Goal: Check status: Check status

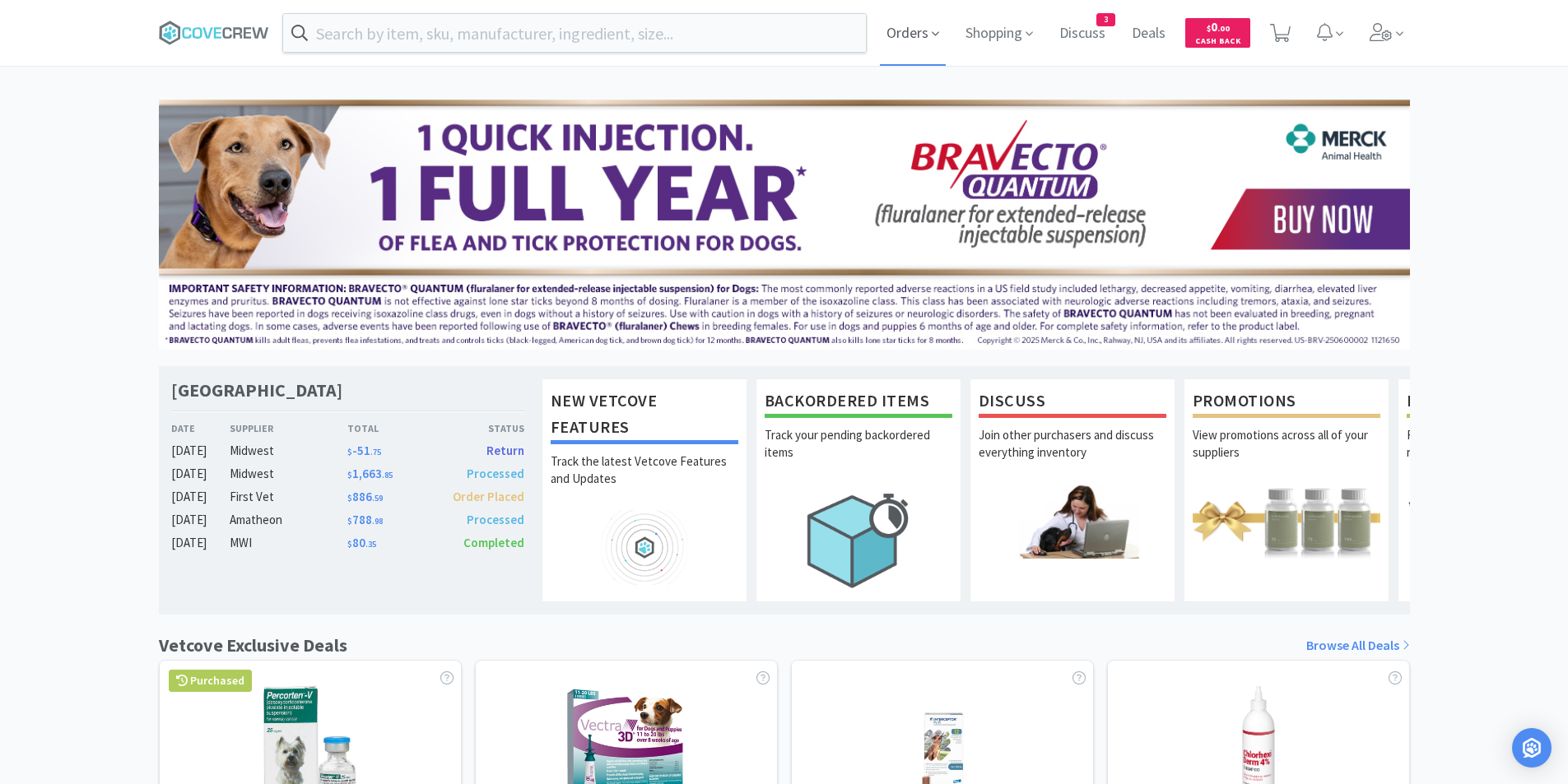
click at [922, 45] on span "Orders" at bounding box center [912, 33] width 65 height 65
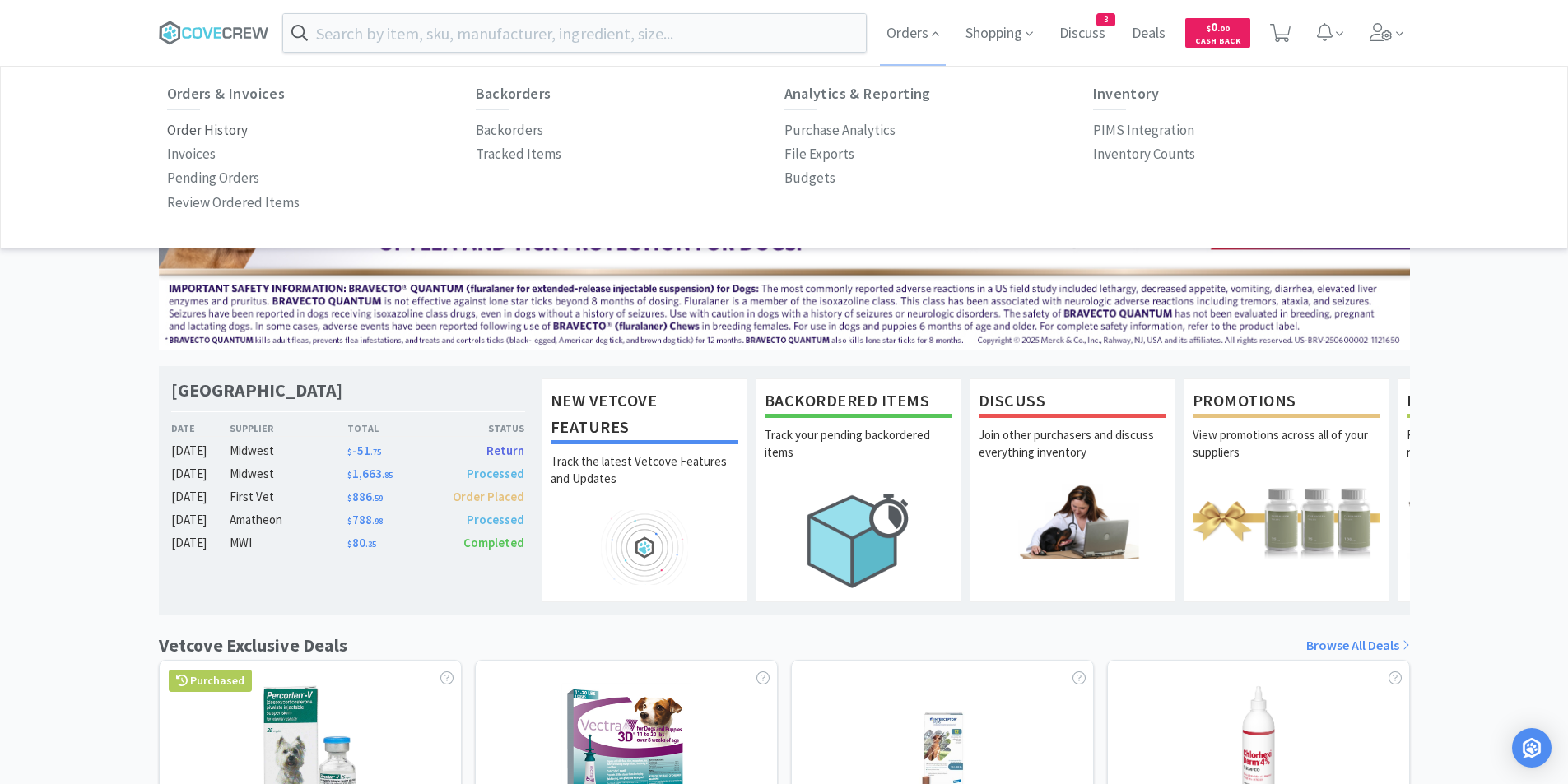
click at [236, 129] on p "Order History" at bounding box center [208, 131] width 81 height 22
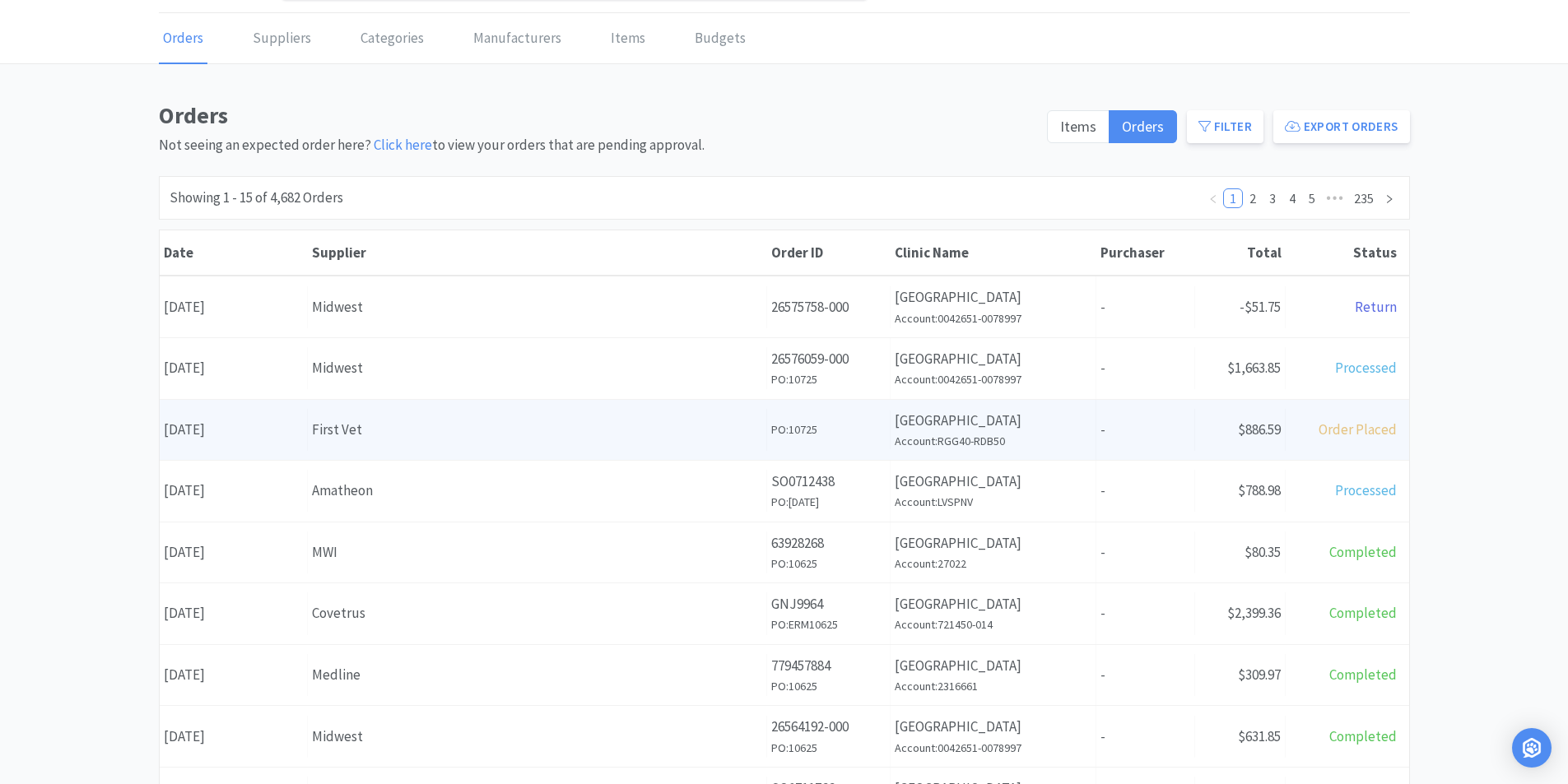
scroll to position [83, 0]
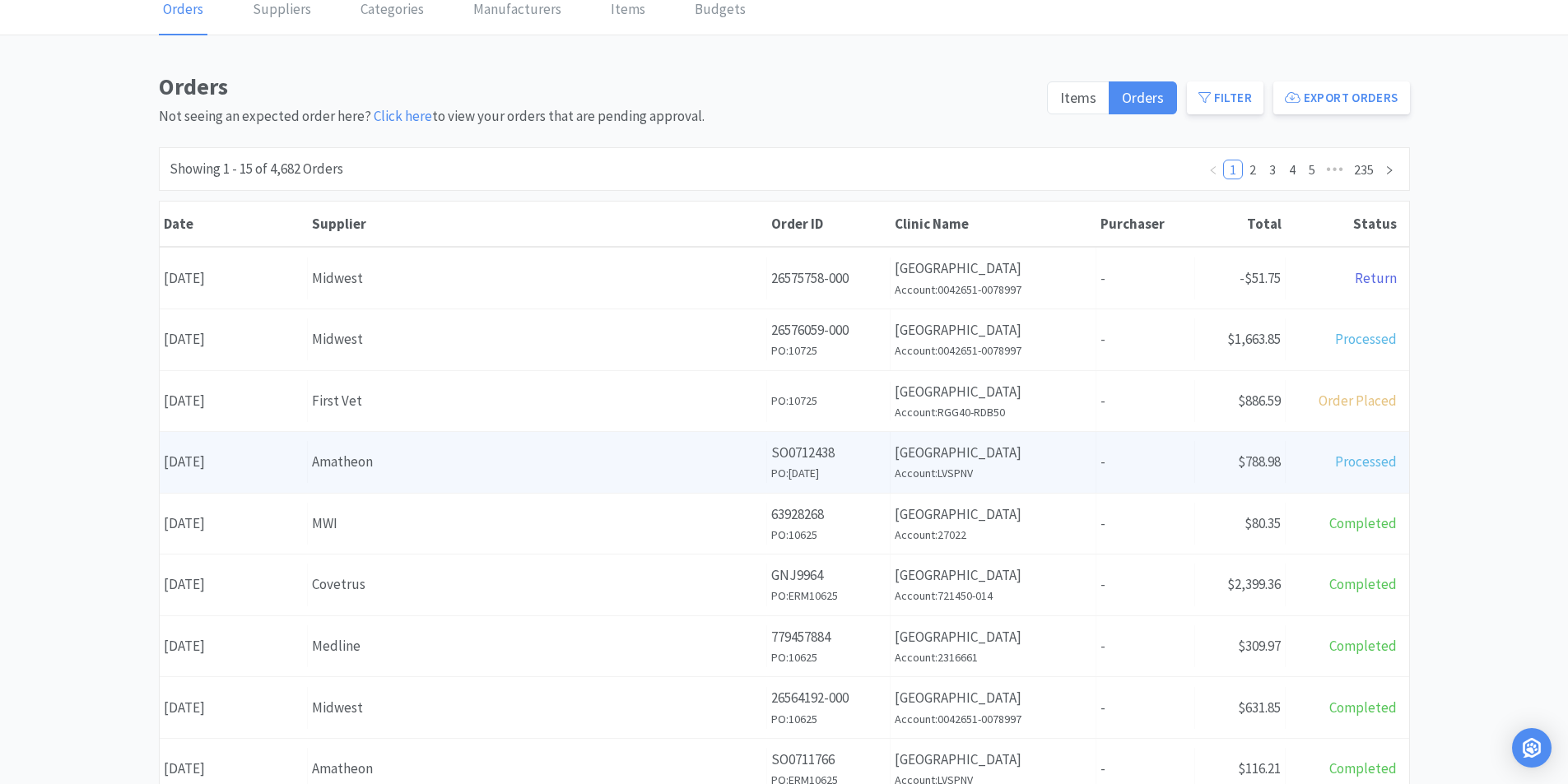
click at [420, 470] on div "Amatheon" at bounding box center [537, 462] width 450 height 22
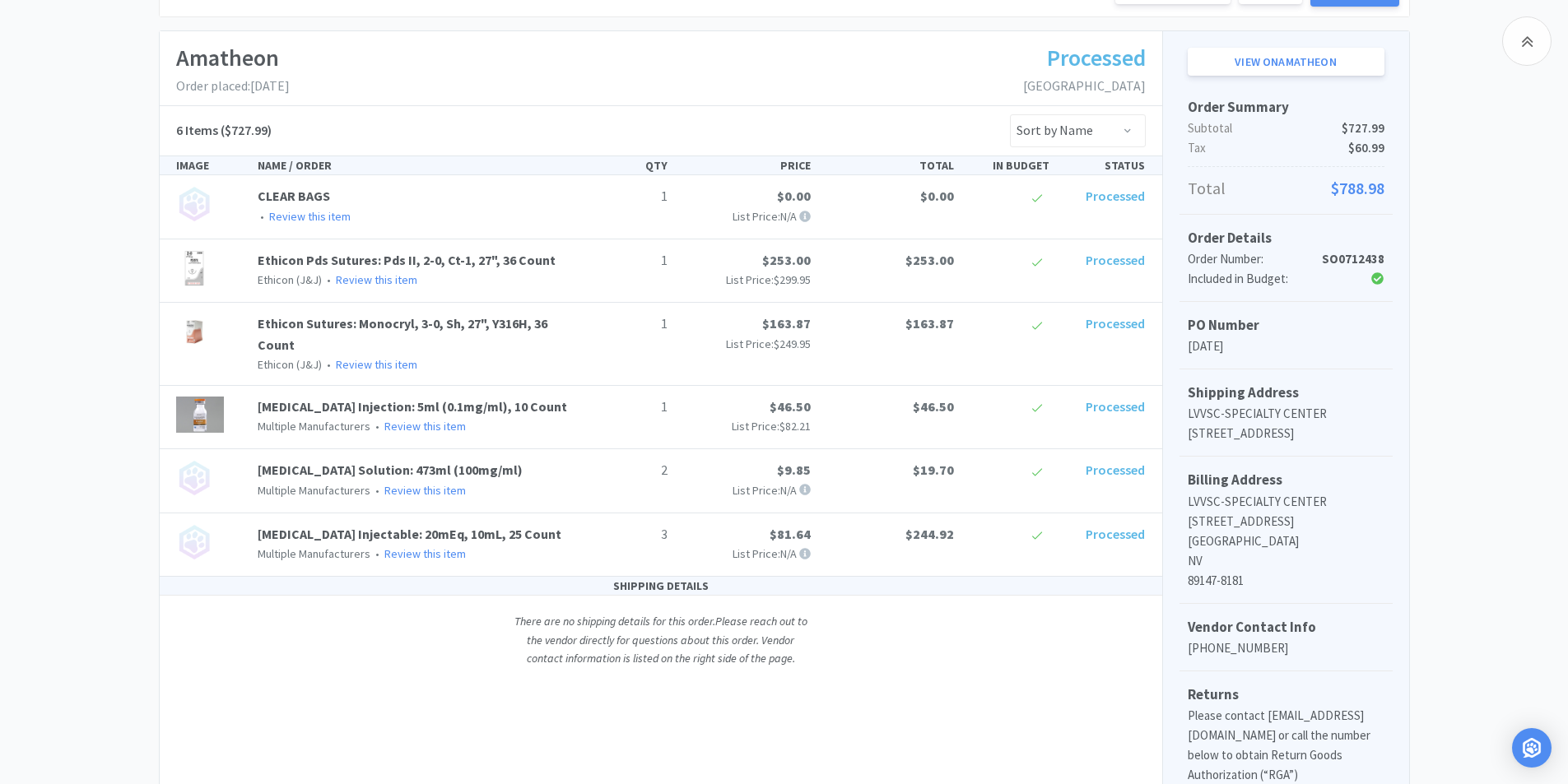
scroll to position [247, 0]
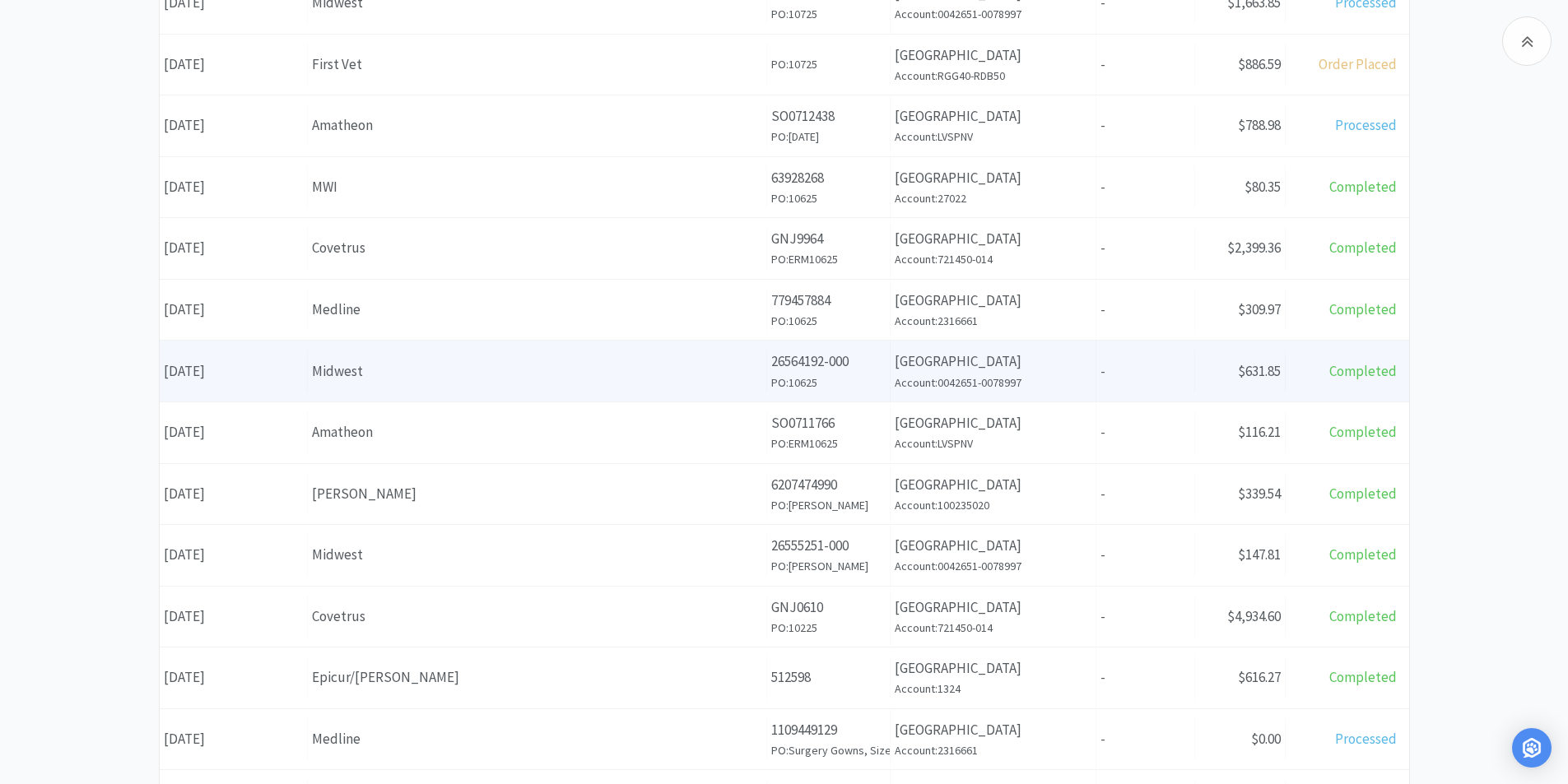
scroll to position [574, 0]
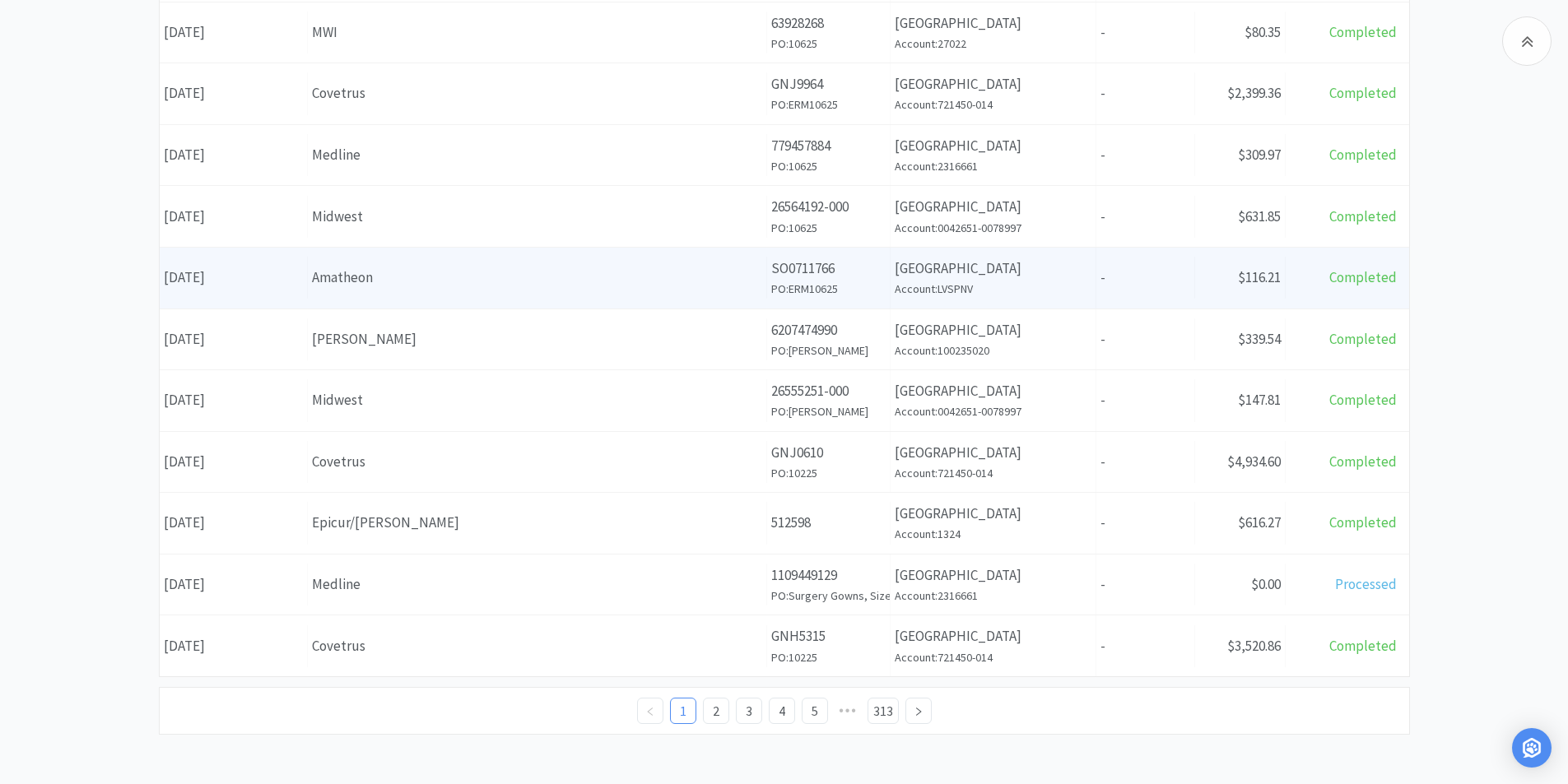
click at [355, 283] on div "Amatheon" at bounding box center [537, 277] width 450 height 22
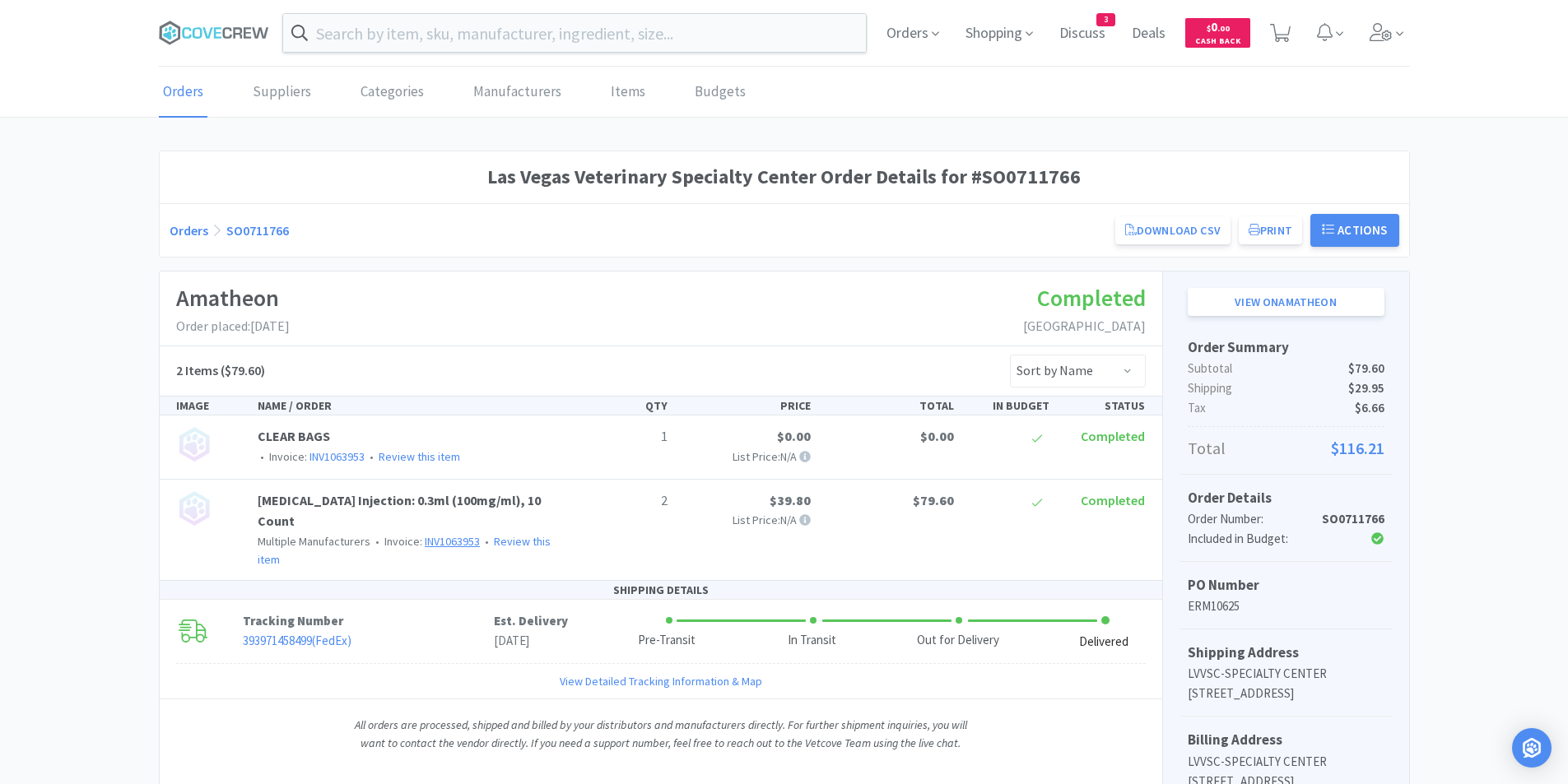
click at [449, 541] on link "INV1063953" at bounding box center [452, 541] width 55 height 15
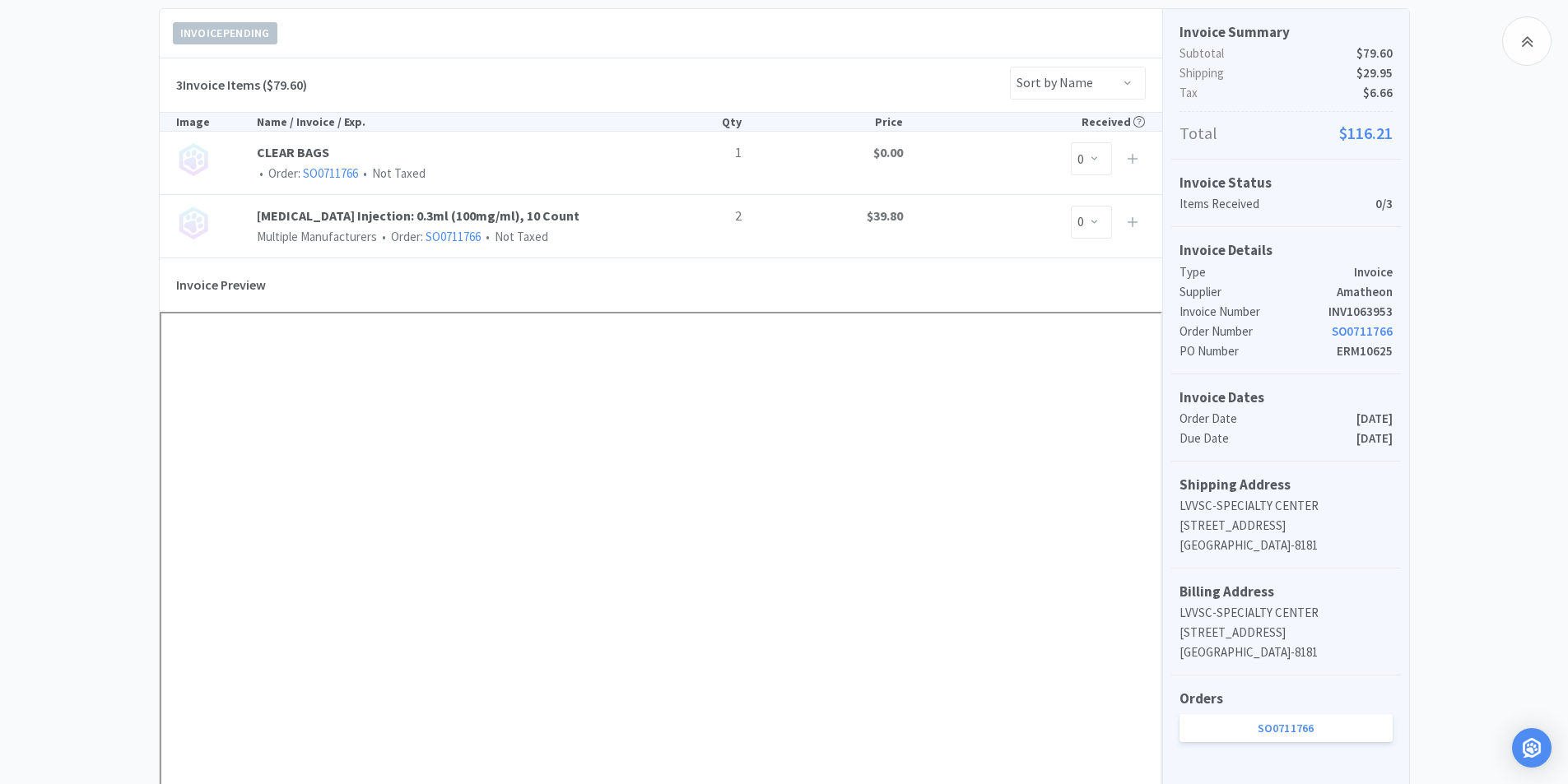
scroll to position [165, 0]
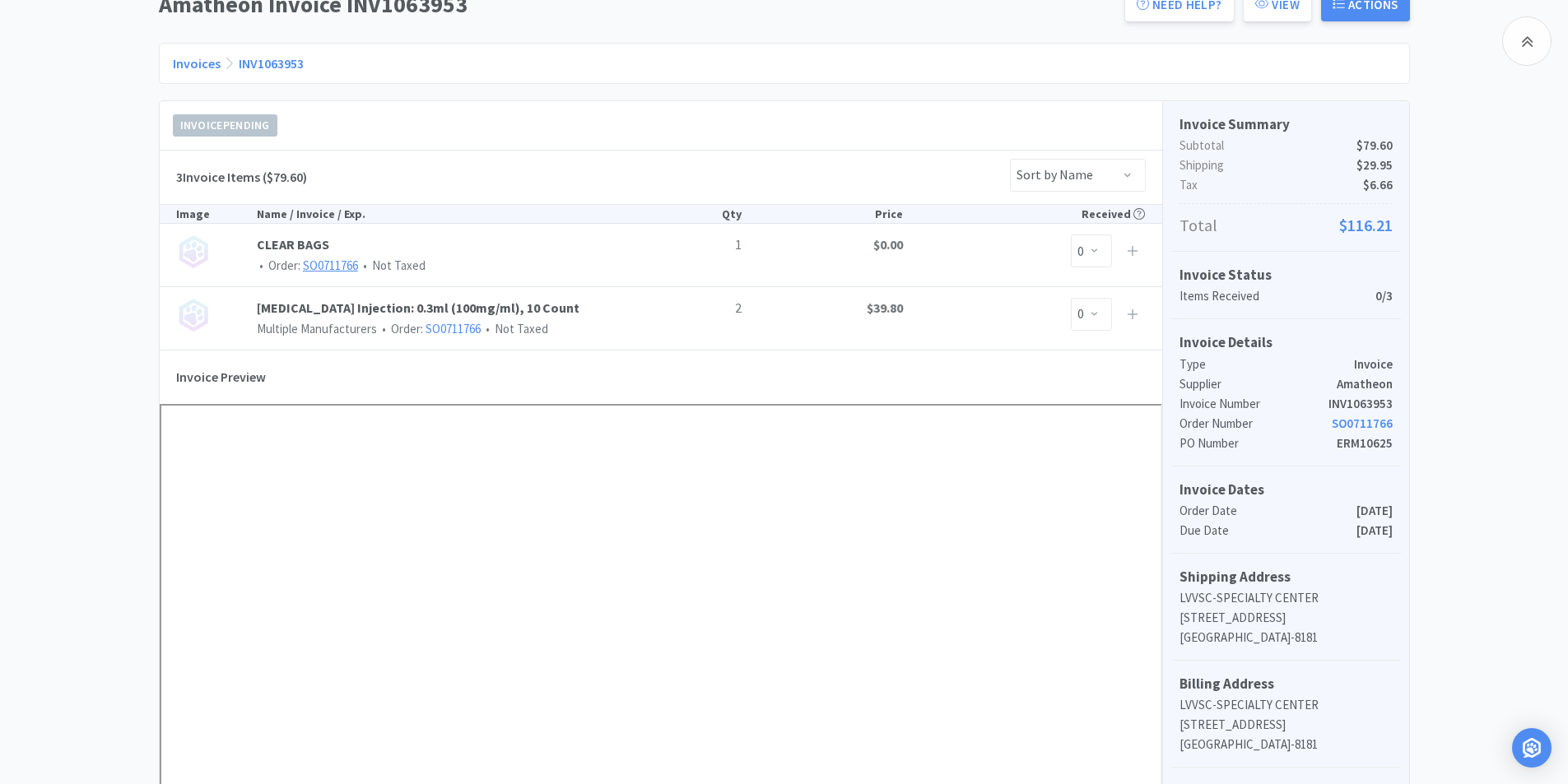
click at [331, 271] on link "SO0711766" at bounding box center [331, 265] width 55 height 16
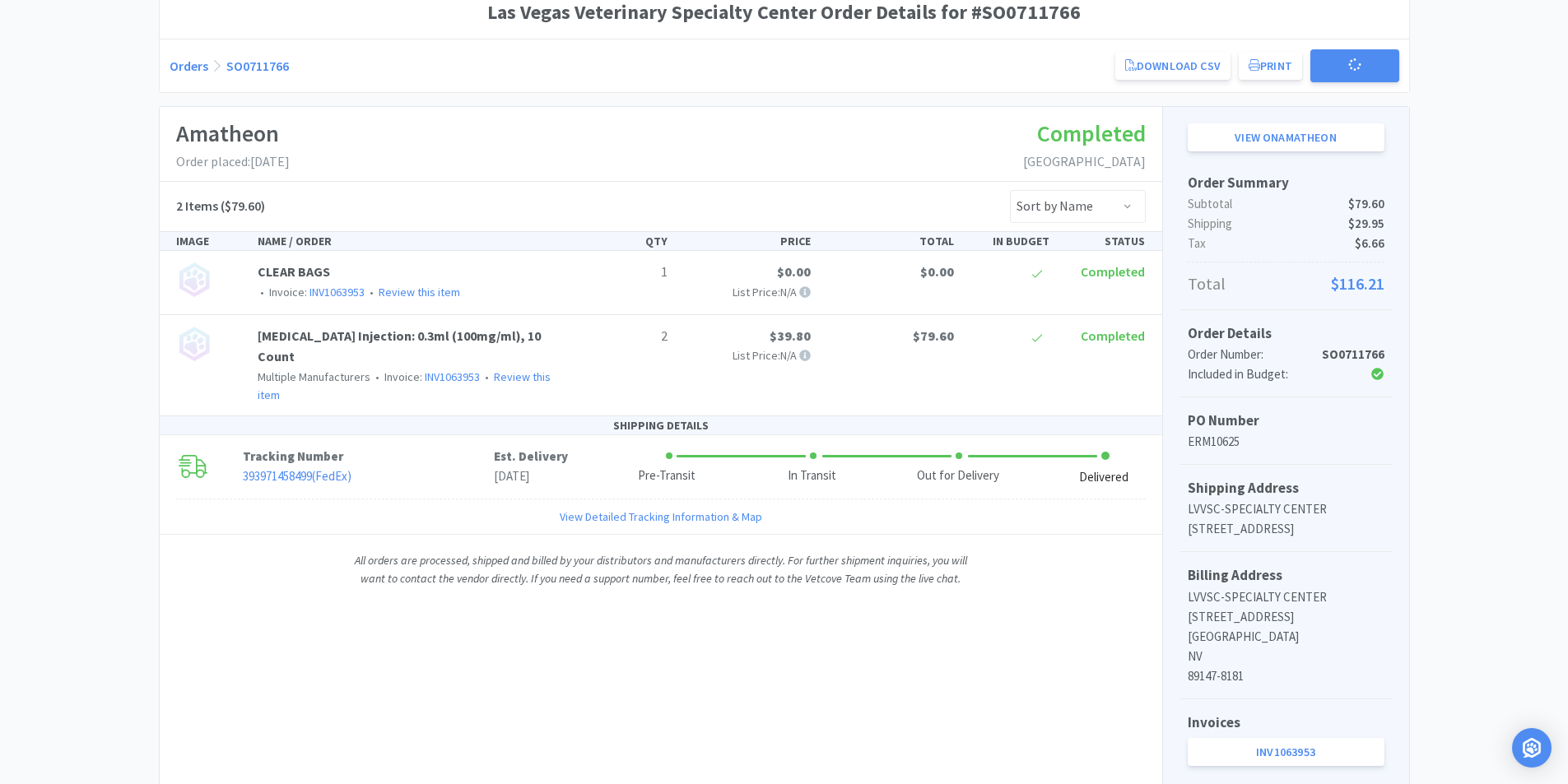
scroll to position [164, 0]
click at [1247, 134] on link "View on Amatheon" at bounding box center [1285, 138] width 196 height 28
